Goal: Obtain resource: Download file/media

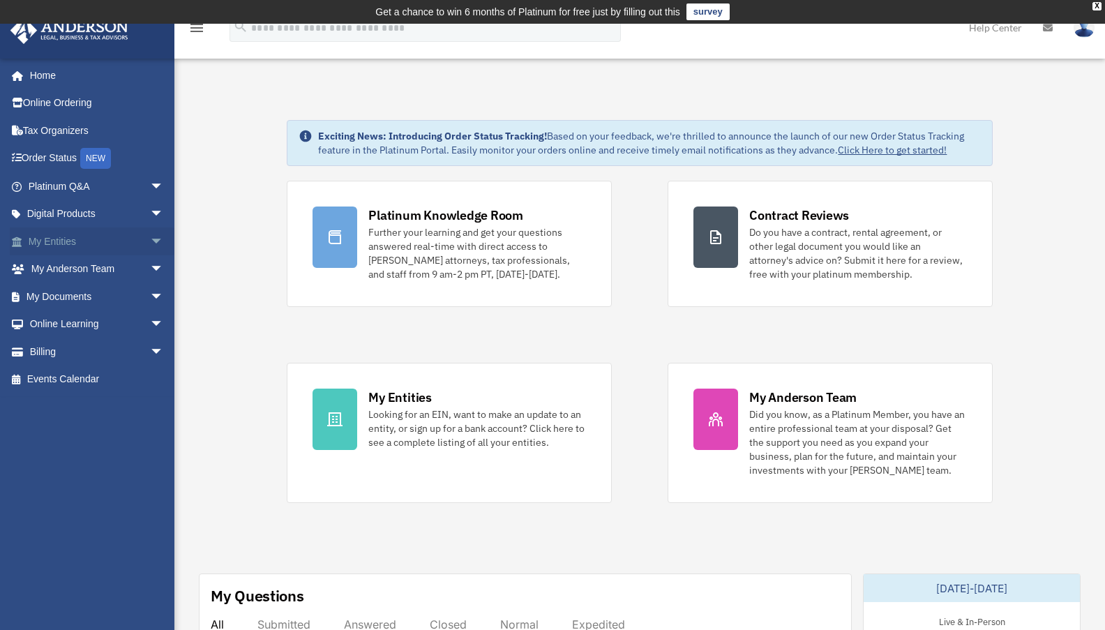
click at [150, 239] on span "arrow_drop_down" at bounding box center [164, 241] width 28 height 29
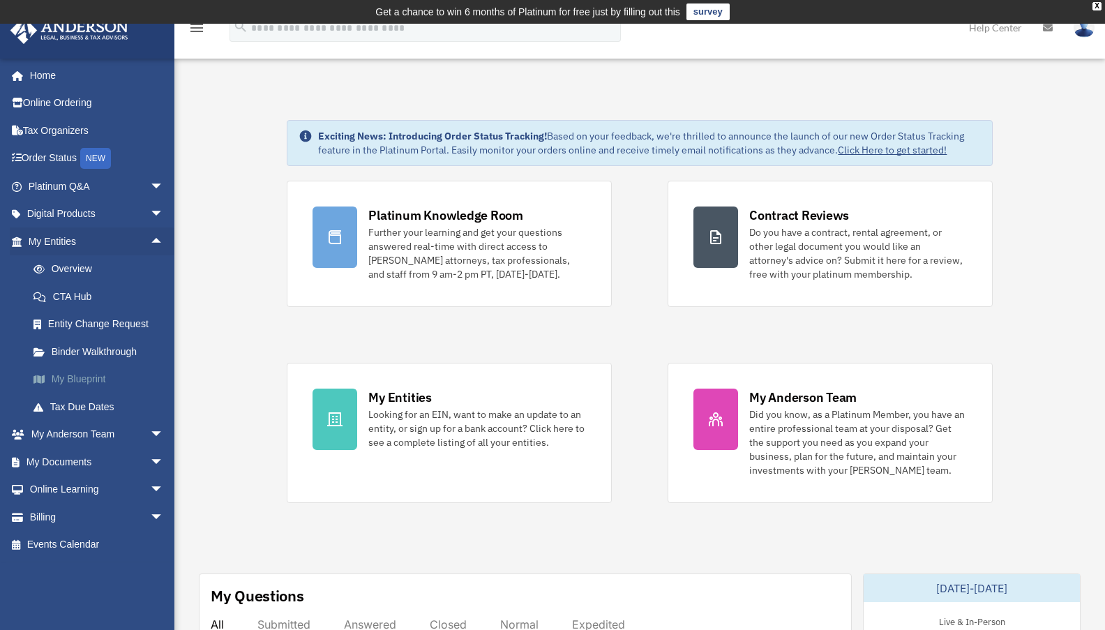
click at [125, 370] on link "My Blueprint" at bounding box center [102, 380] width 165 height 28
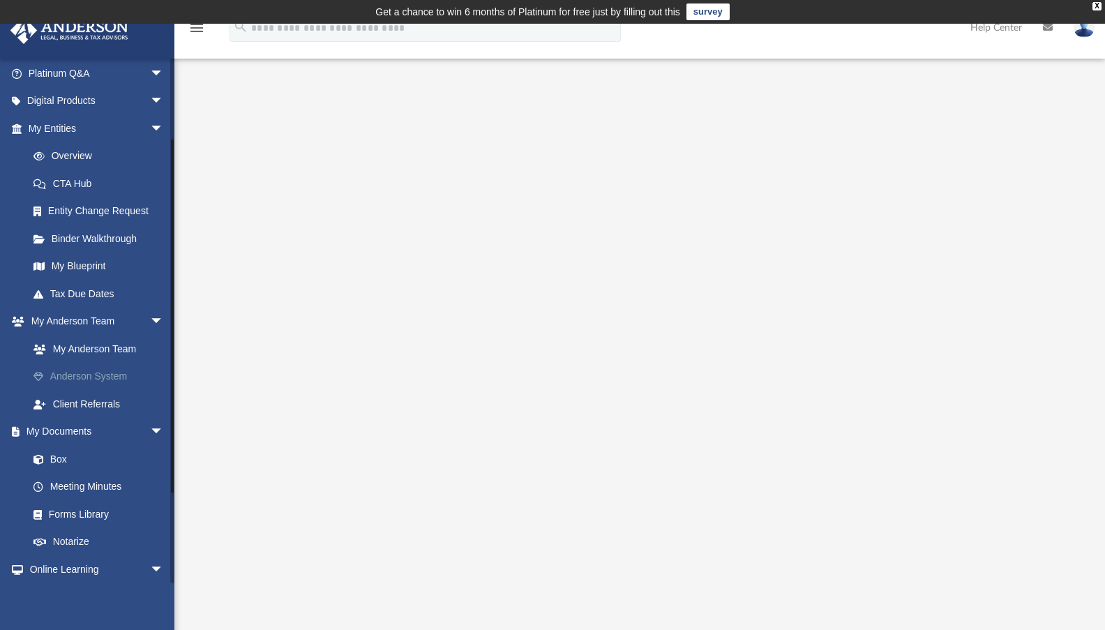
scroll to position [137, 0]
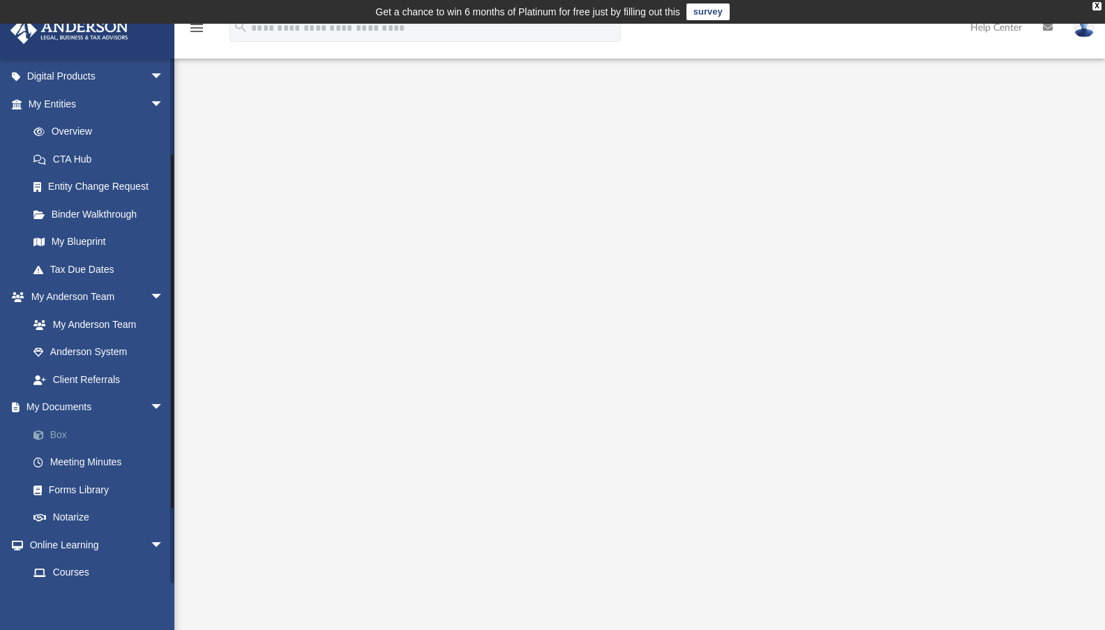
click at [84, 430] on link "Box" at bounding box center [102, 435] width 165 height 28
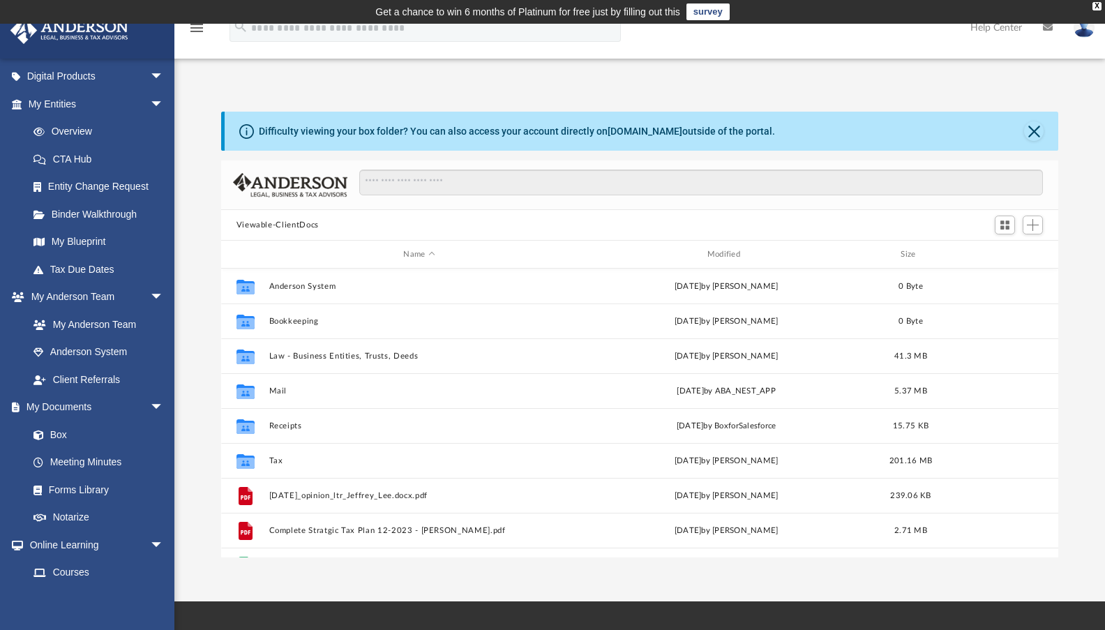
scroll to position [11, 11]
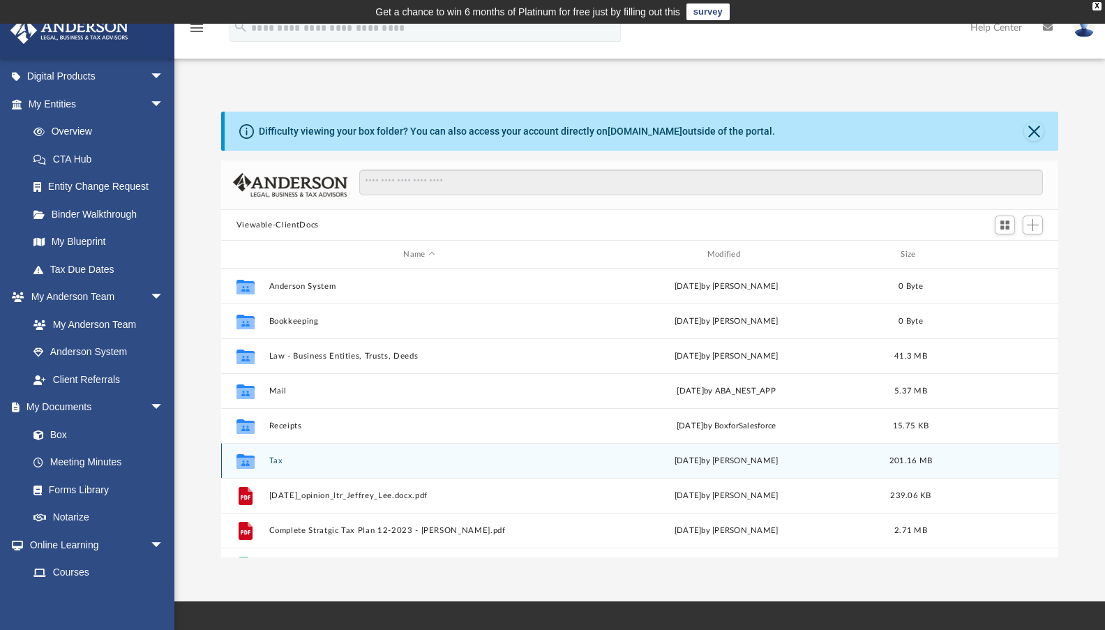
click at [265, 459] on div "Collaborated Folder Tax [DATE] by [PERSON_NAME] 201.16 MB" at bounding box center [640, 460] width 838 height 35
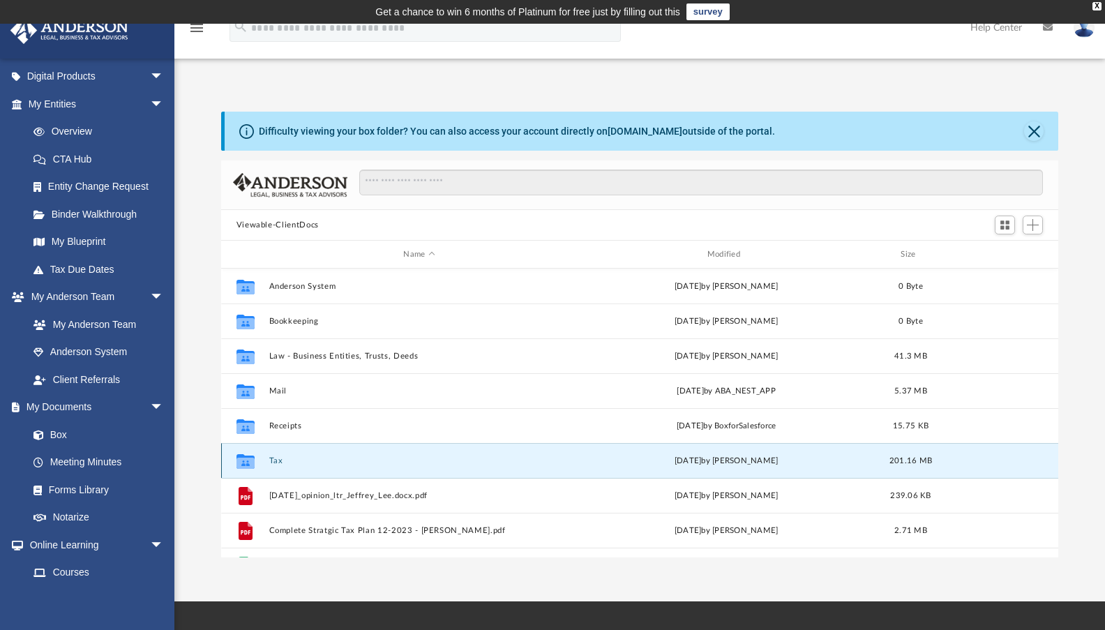
click at [277, 458] on button "Tax" at bounding box center [419, 460] width 301 height 9
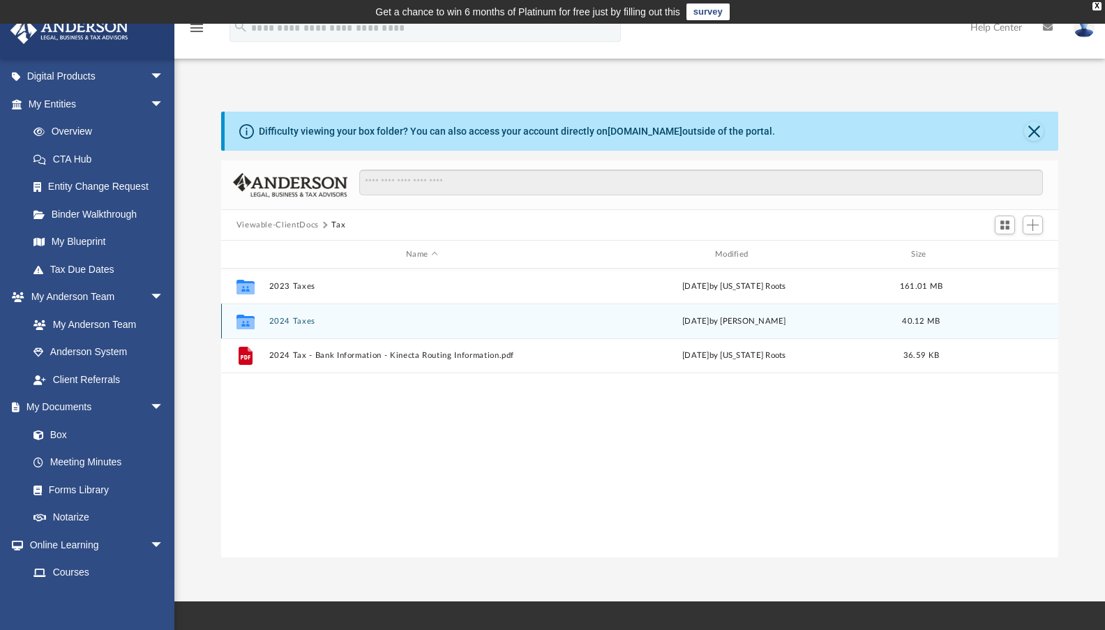
click at [287, 320] on button "2024 Taxes" at bounding box center [422, 321] width 306 height 9
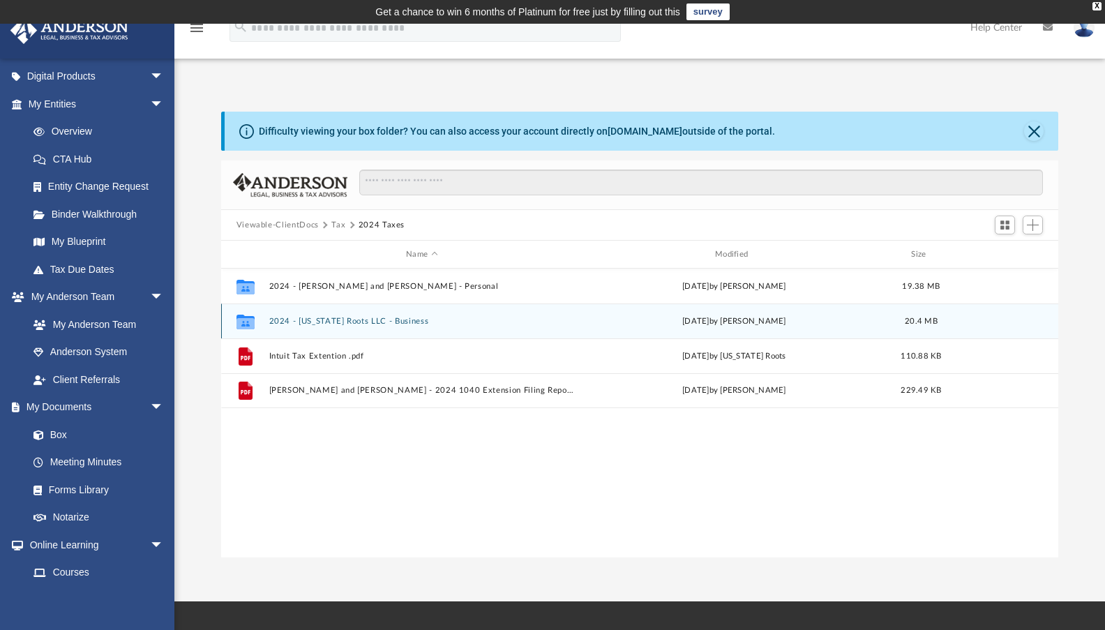
click at [386, 322] on button "2024 - [US_STATE] Roots LLC - Business" at bounding box center [422, 321] width 306 height 9
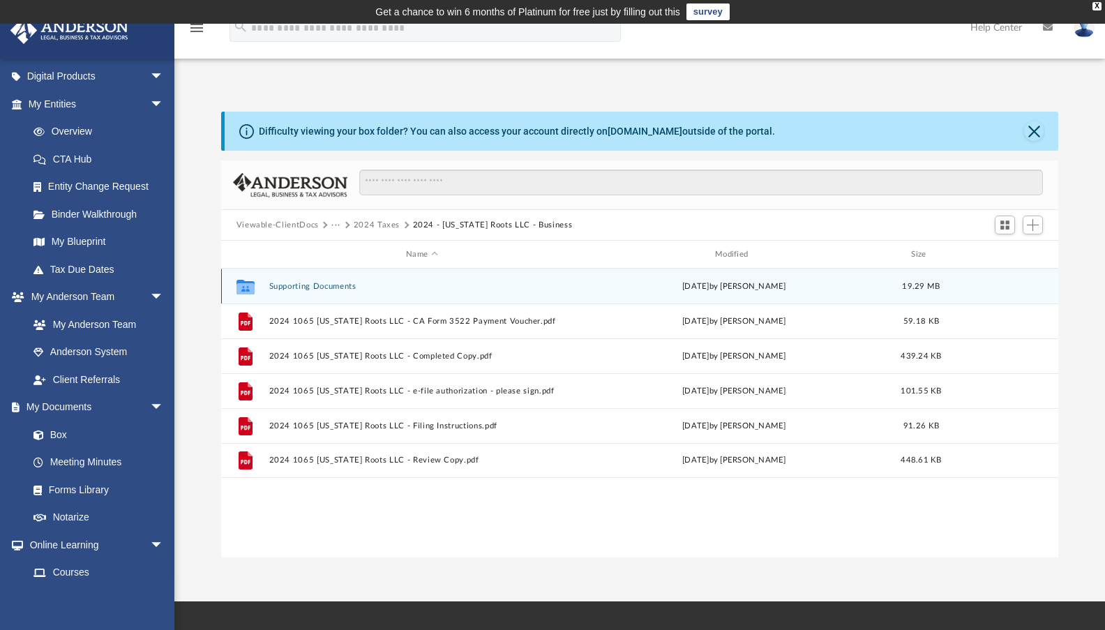
click at [293, 285] on button "Supporting Documents" at bounding box center [422, 286] width 306 height 9
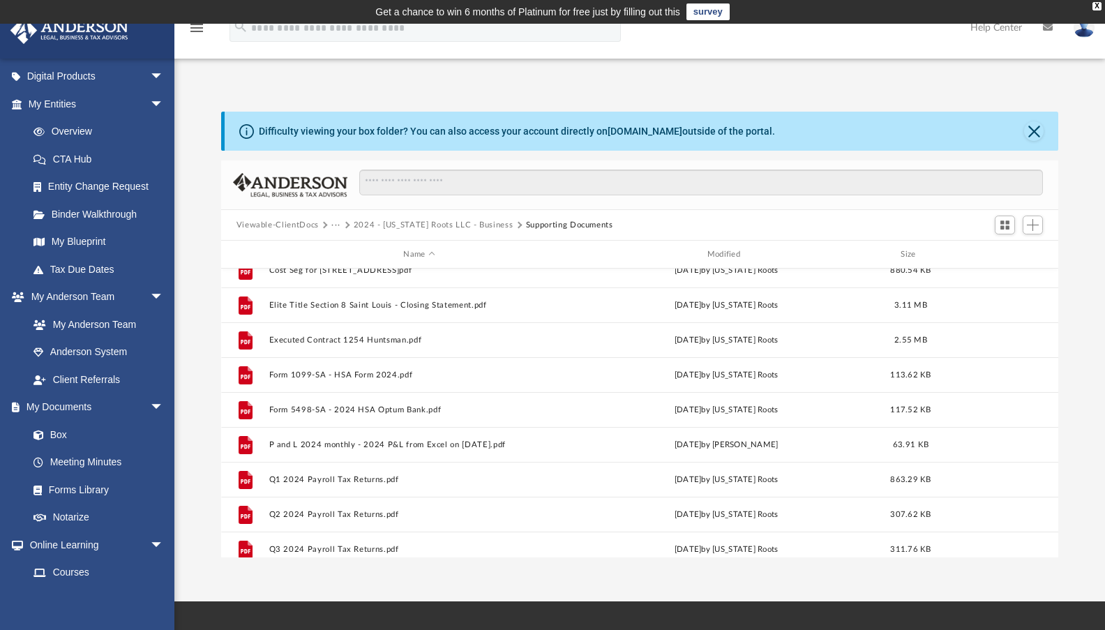
scroll to position [716, 0]
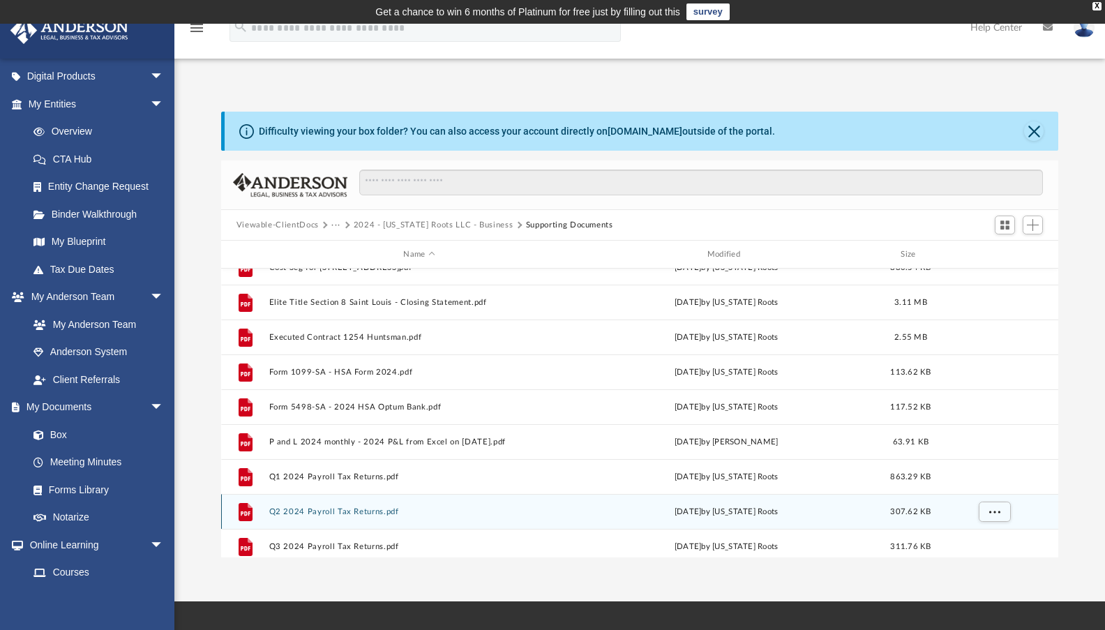
click at [331, 509] on button "Q2 2024 Payroll Tax Returns.pdf" at bounding box center [419, 511] width 301 height 9
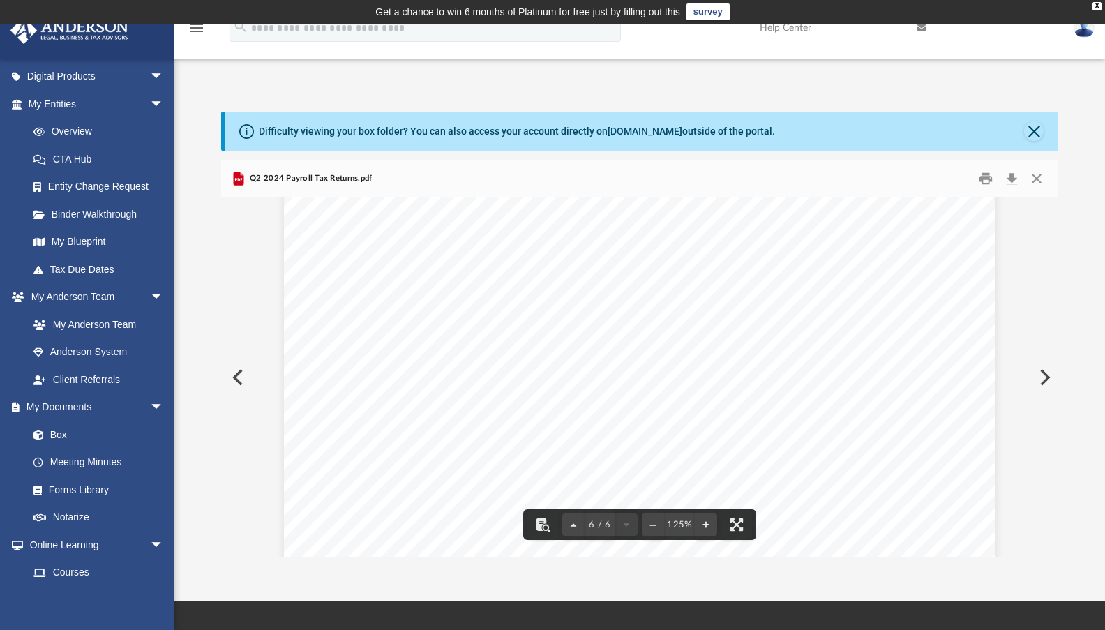
scroll to position [188, 0]
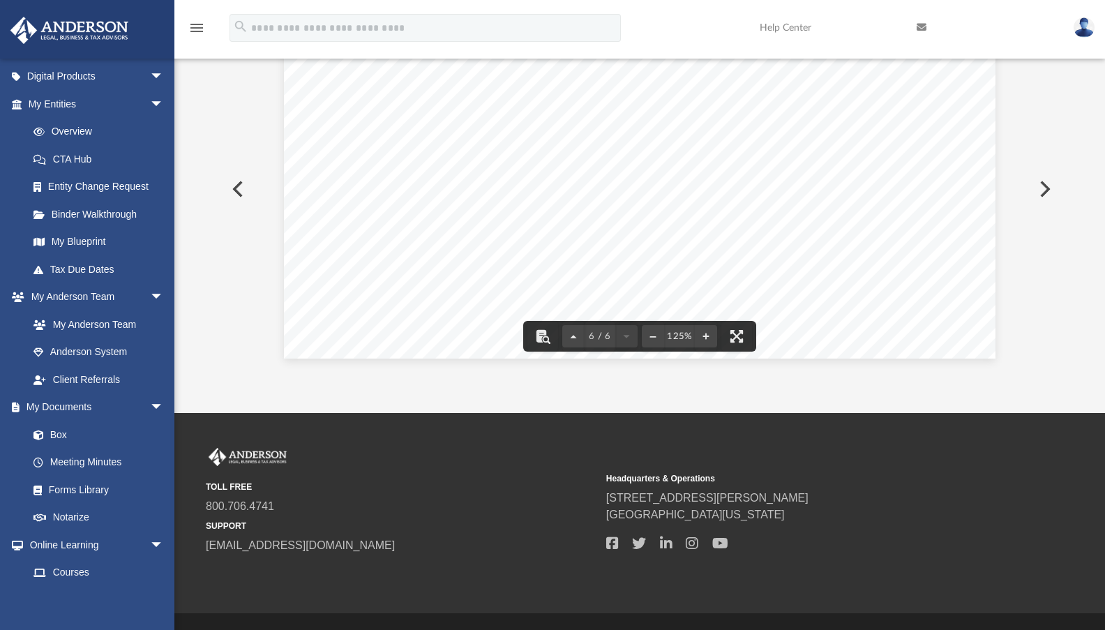
click at [248, 189] on button "Preview" at bounding box center [236, 189] width 31 height 39
click at [234, 188] on button "Preview" at bounding box center [236, 189] width 31 height 39
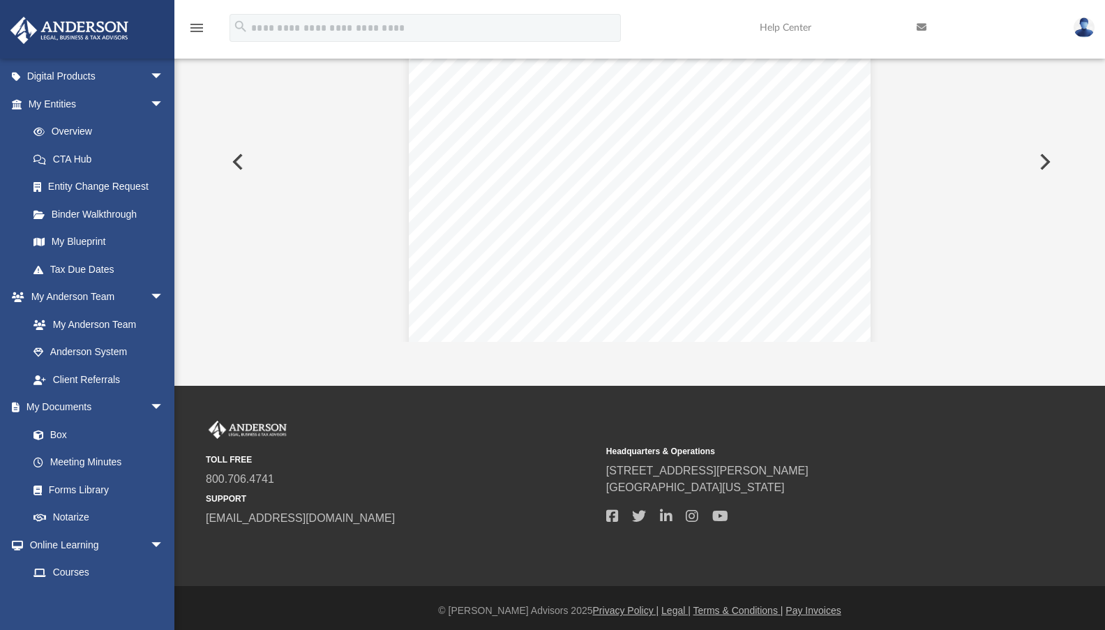
scroll to position [0, 0]
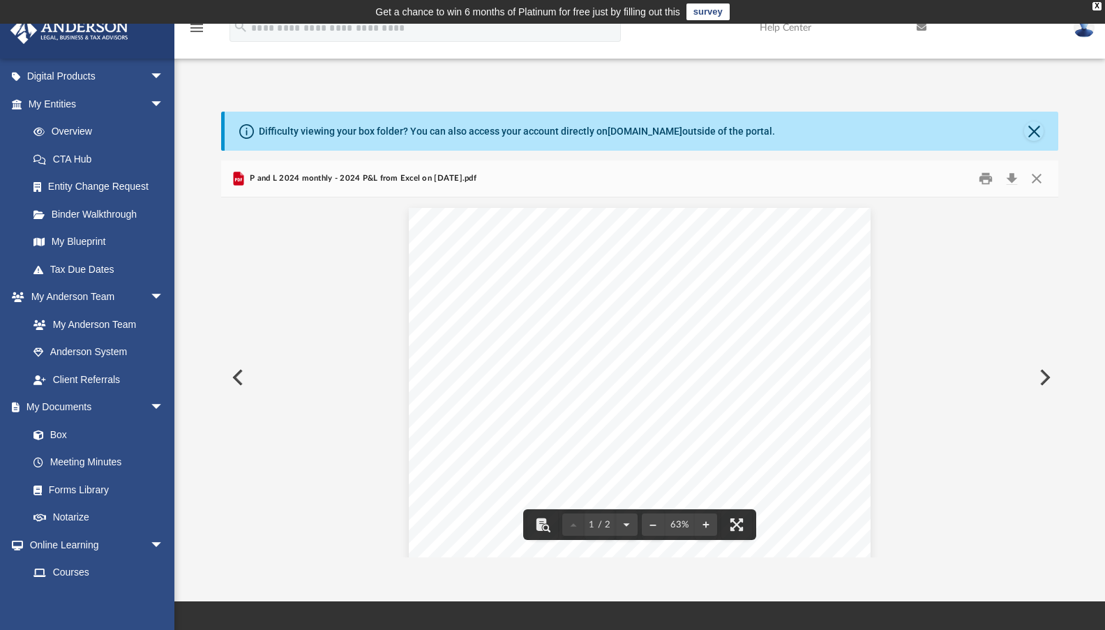
click at [1023, 128] on div "Difficulty viewing your box folder? You can also access your account directly o…" at bounding box center [642, 131] width 834 height 39
click at [1028, 133] on button "Close" at bounding box center [1034, 131] width 20 height 20
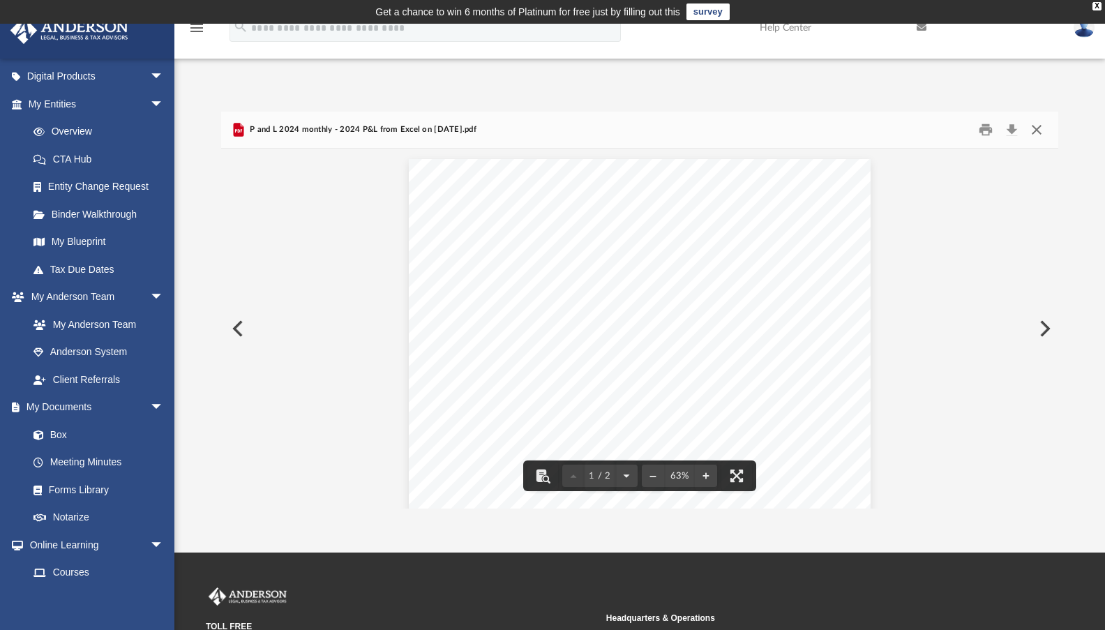
click at [1037, 134] on button "Close" at bounding box center [1036, 130] width 25 height 22
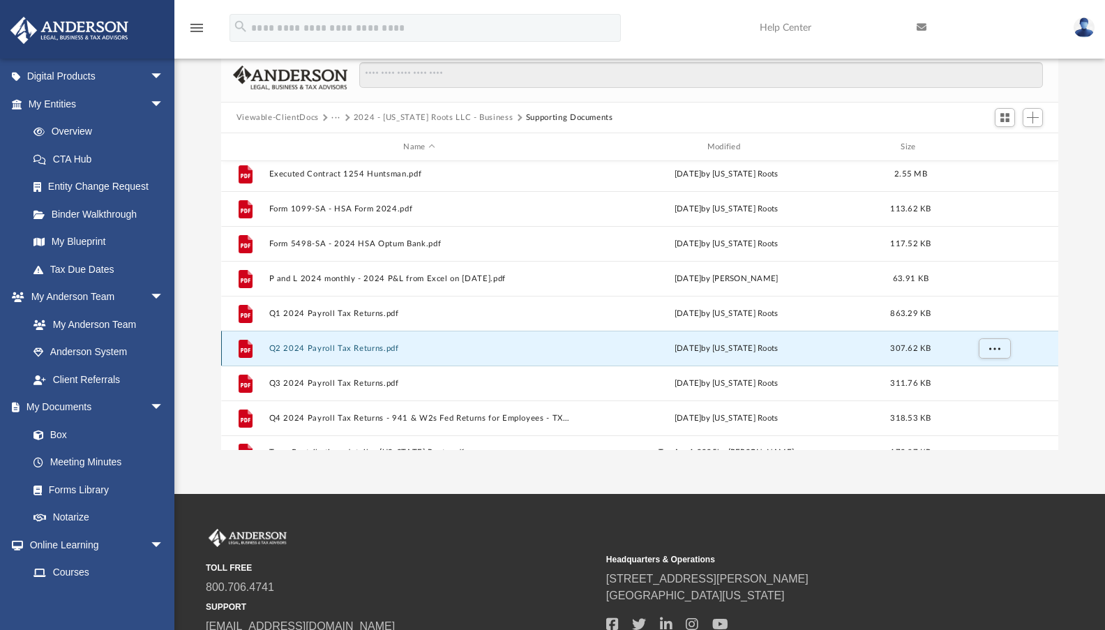
scroll to position [785, 0]
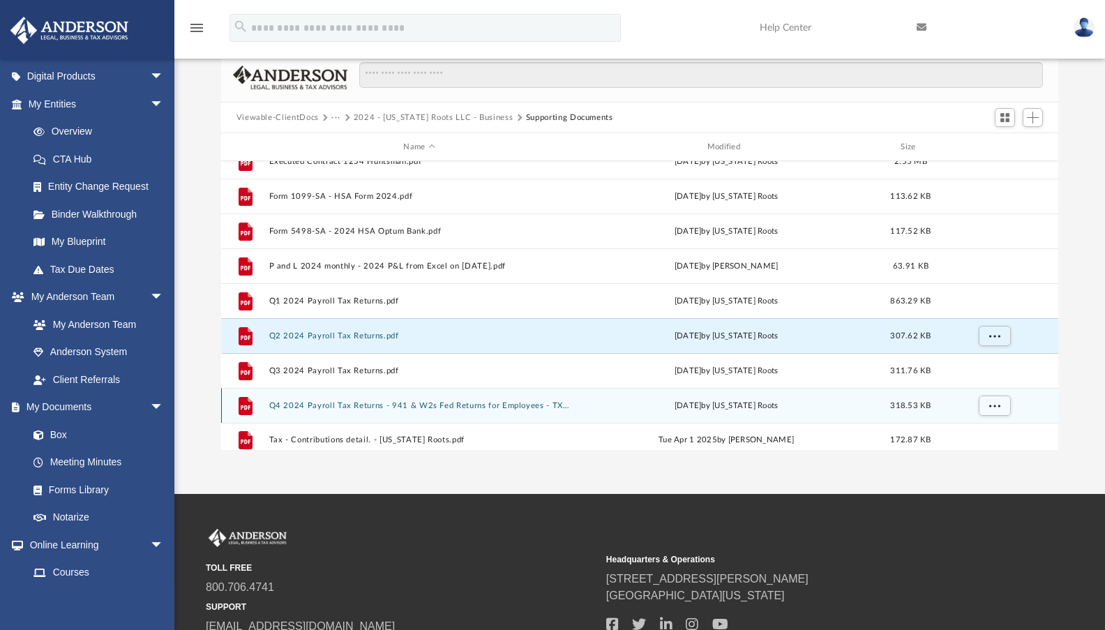
click at [352, 400] on div "File Q4 2024 Payroll Tax Returns - 941 & W2s Fed Returns for Employees - [GEOGR…" at bounding box center [640, 405] width 838 height 35
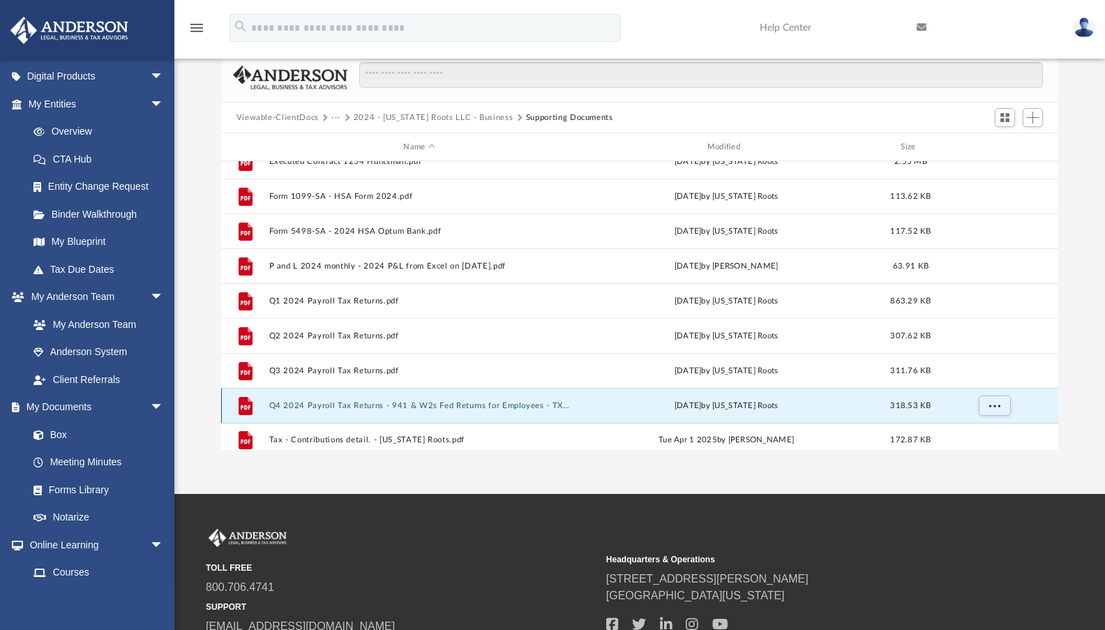
click at [352, 402] on button "Q4 2024 Payroll Tax Returns - 941 & W2s Fed Returns for Employees - TX Roots.pdf" at bounding box center [419, 405] width 301 height 9
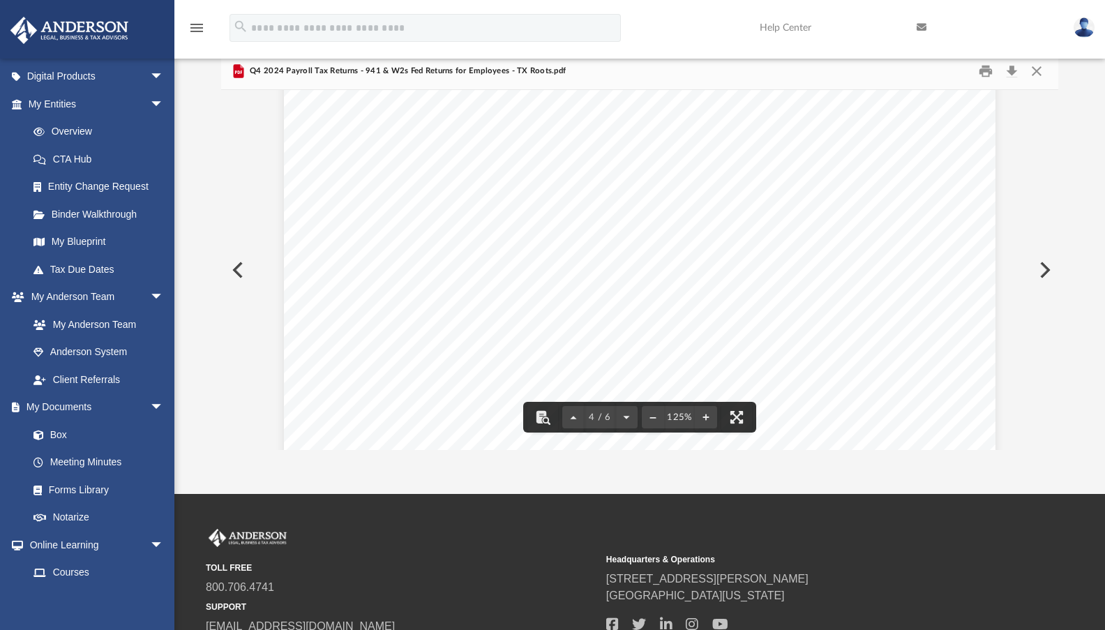
scroll to position [3113, 0]
click at [1034, 69] on button "Close" at bounding box center [1036, 72] width 25 height 22
